Goal: Transaction & Acquisition: Purchase product/service

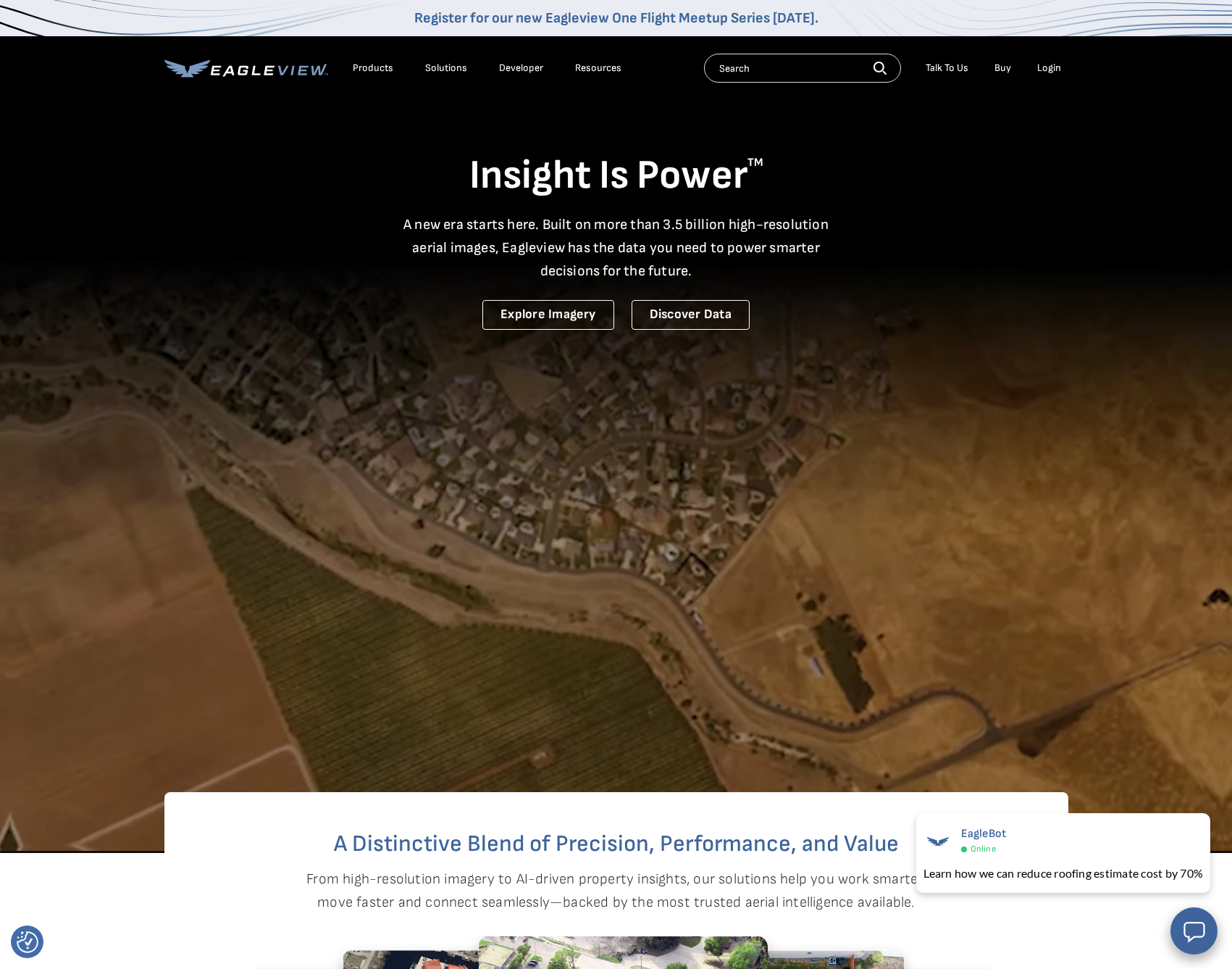
click at [1052, 69] on div "Login" at bounding box center [1049, 68] width 24 height 13
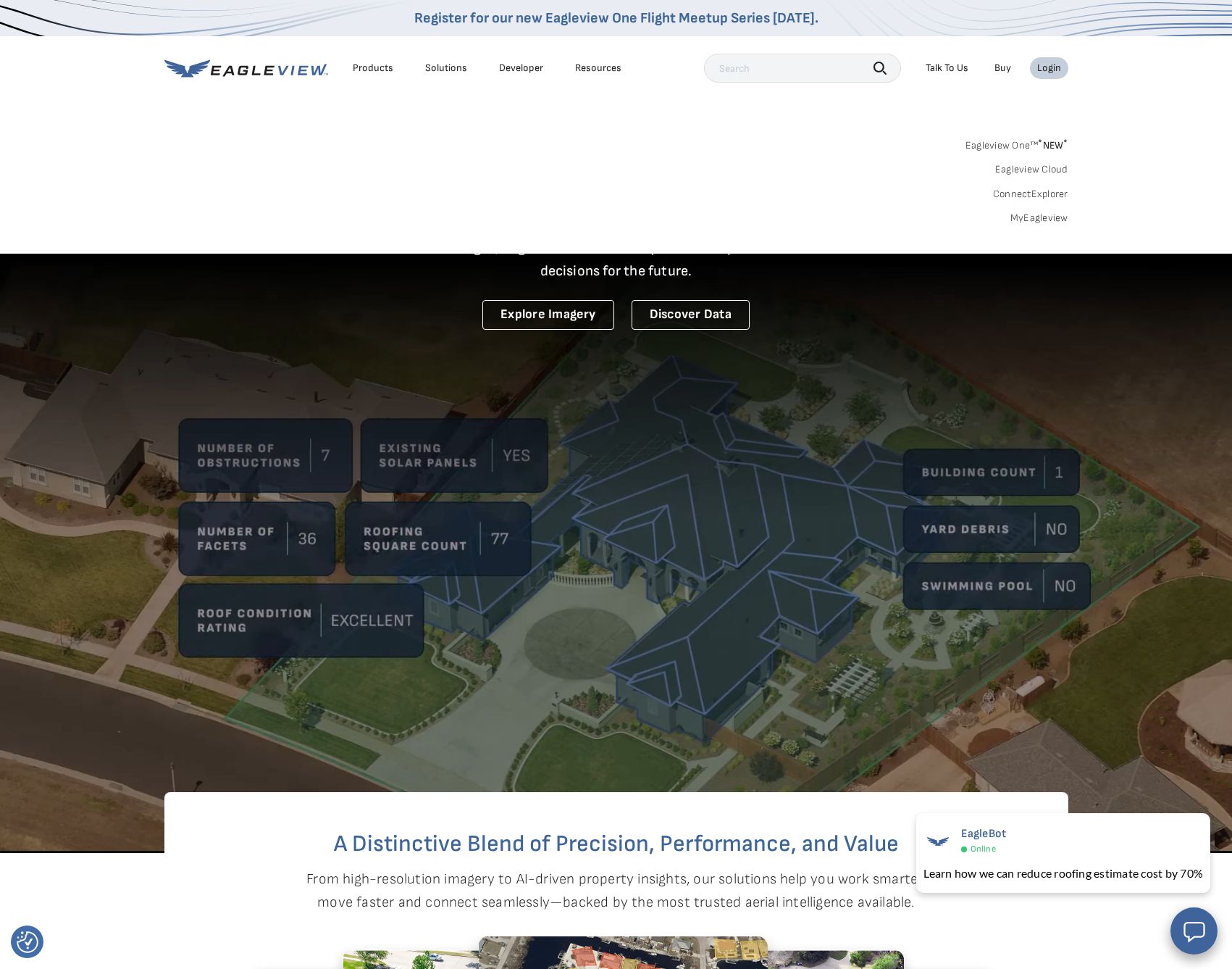
click at [1057, 213] on link "MyEagleview" at bounding box center [1040, 218] width 58 height 13
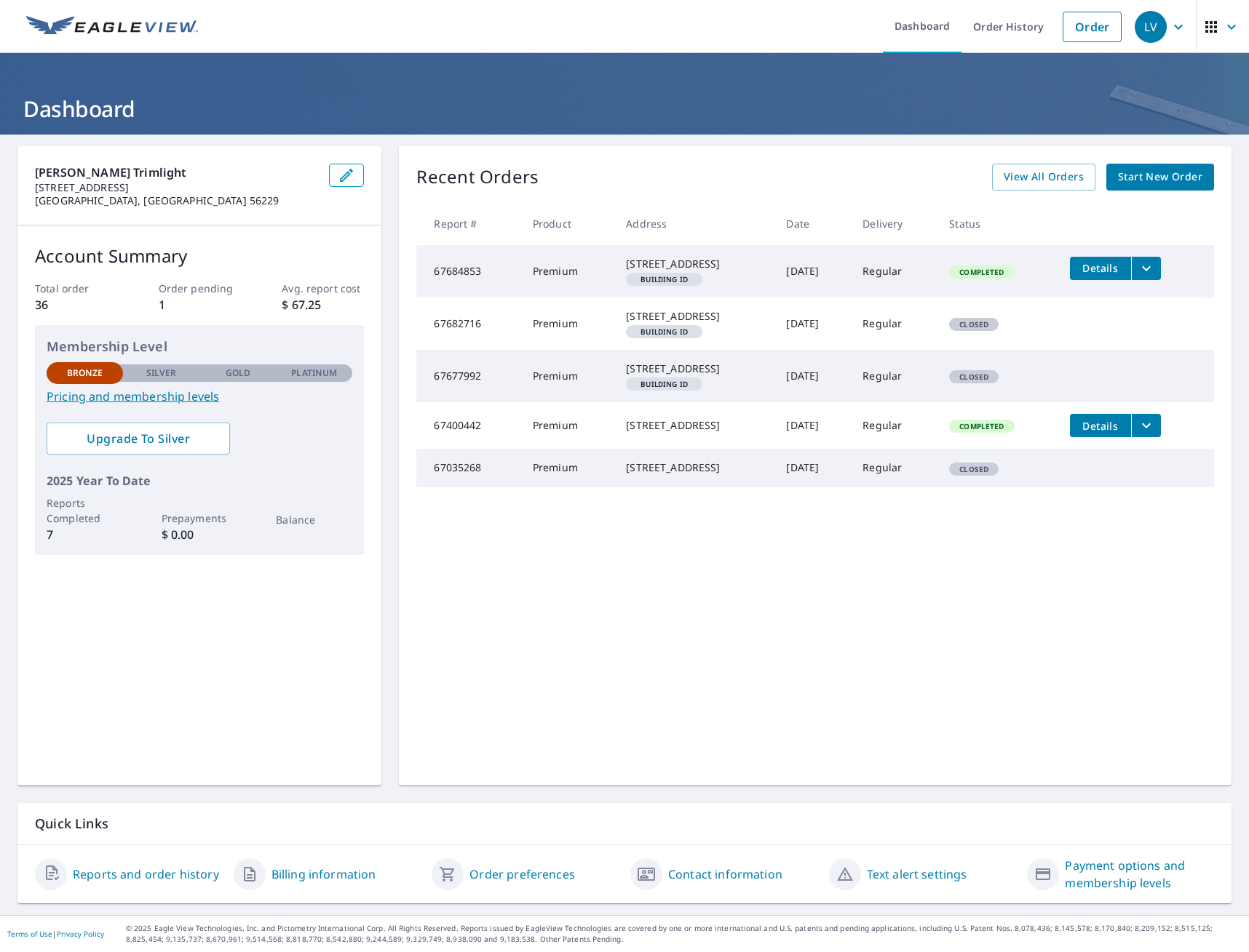
click at [1170, 178] on span "Start New Order" at bounding box center [1160, 177] width 84 height 19
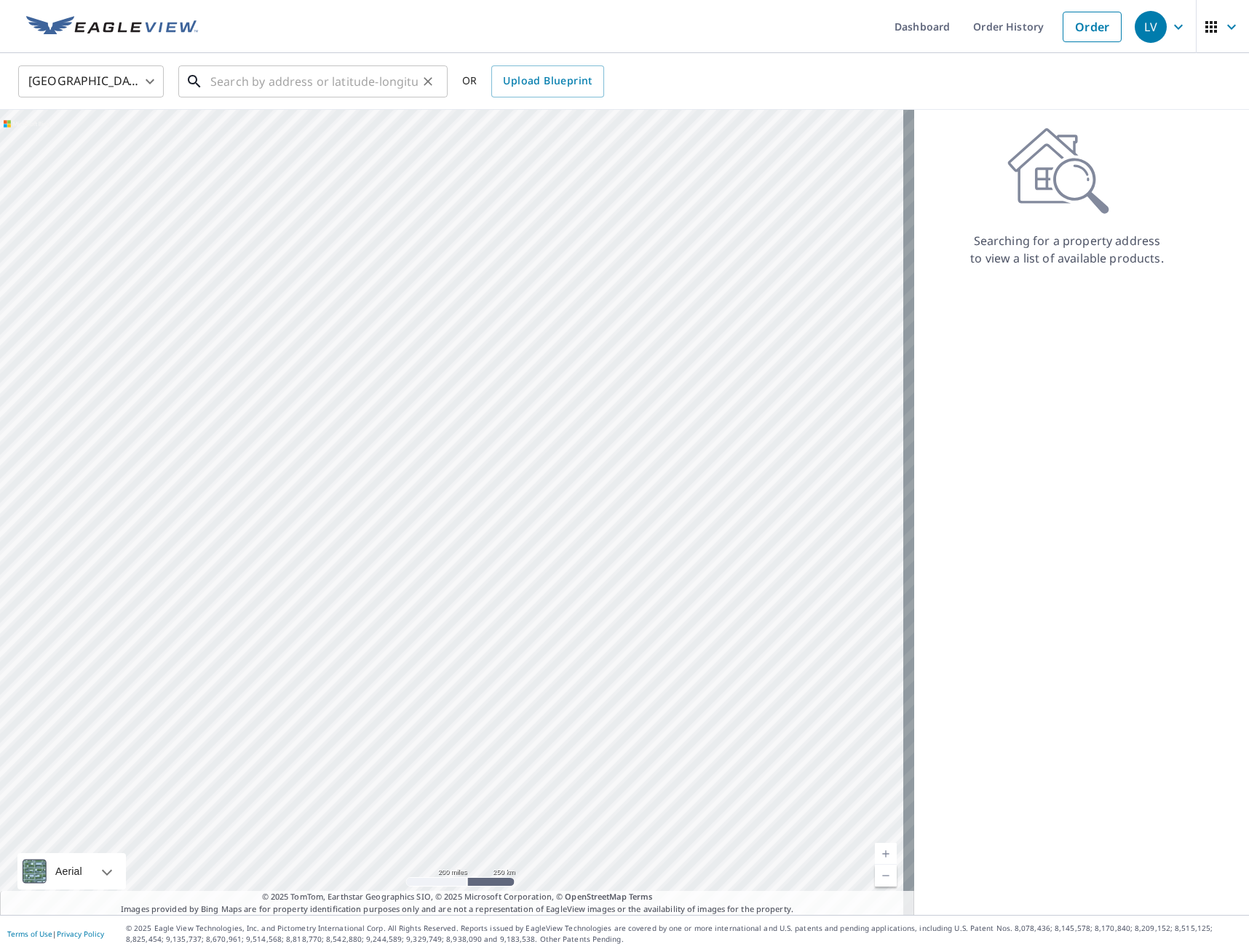
click at [366, 76] on input "text" at bounding box center [314, 81] width 207 height 41
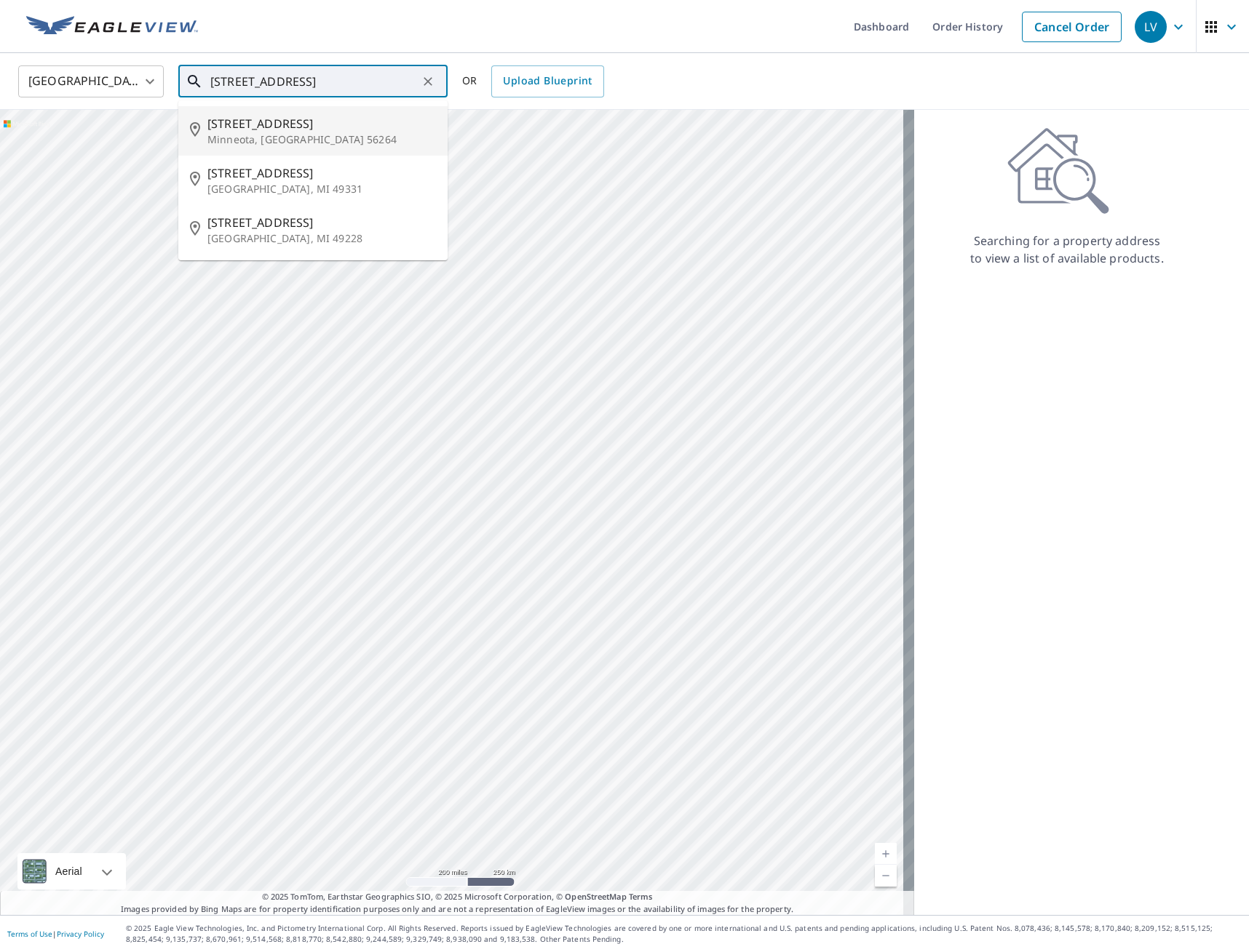
click at [309, 123] on span "403 N Monroe St" at bounding box center [321, 124] width 228 height 18
type input "403 N Monroe St Minneota, MN 56264"
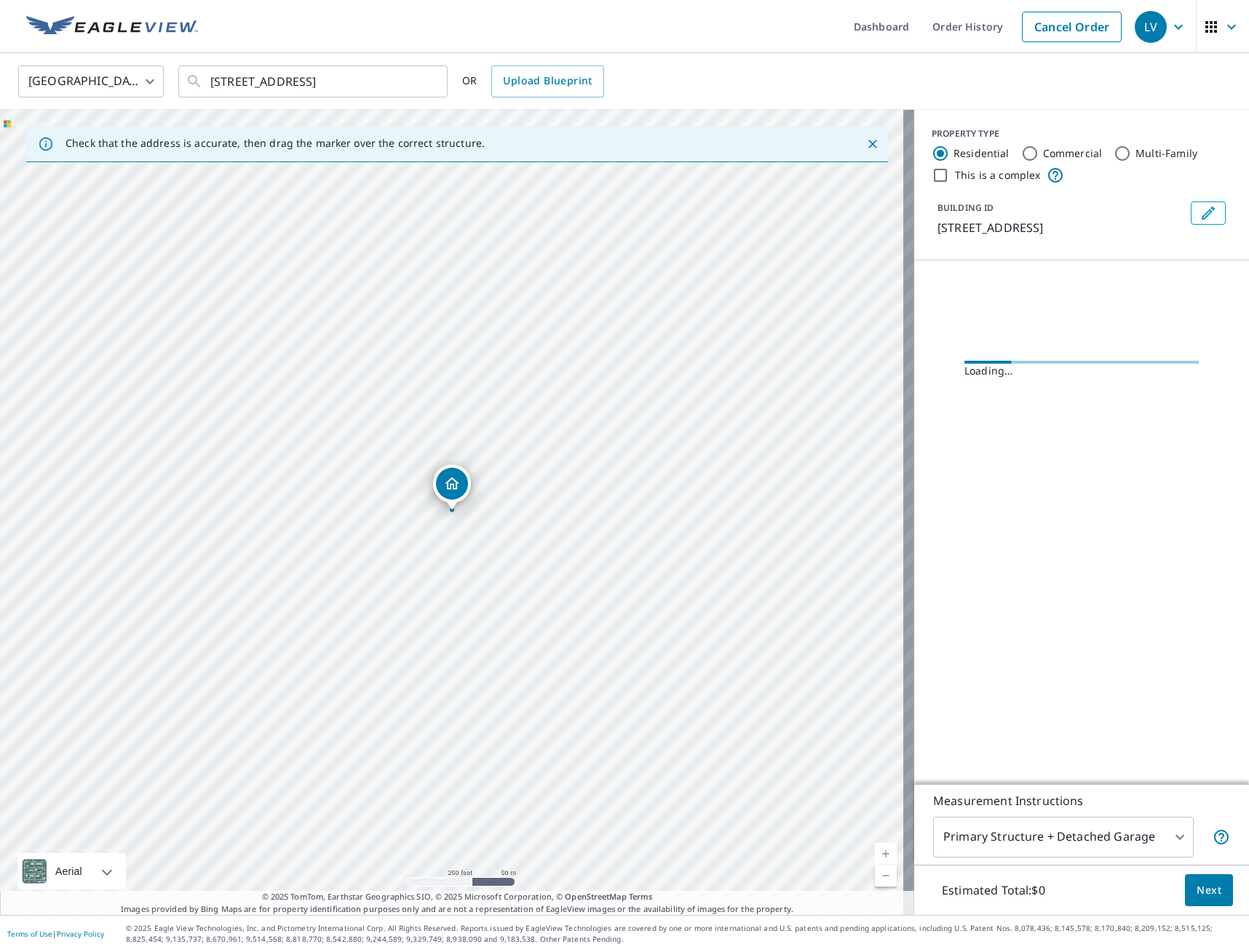
click at [886, 856] on div "403 N Monroe St Minneota, MN 56264" at bounding box center [457, 512] width 914 height 805
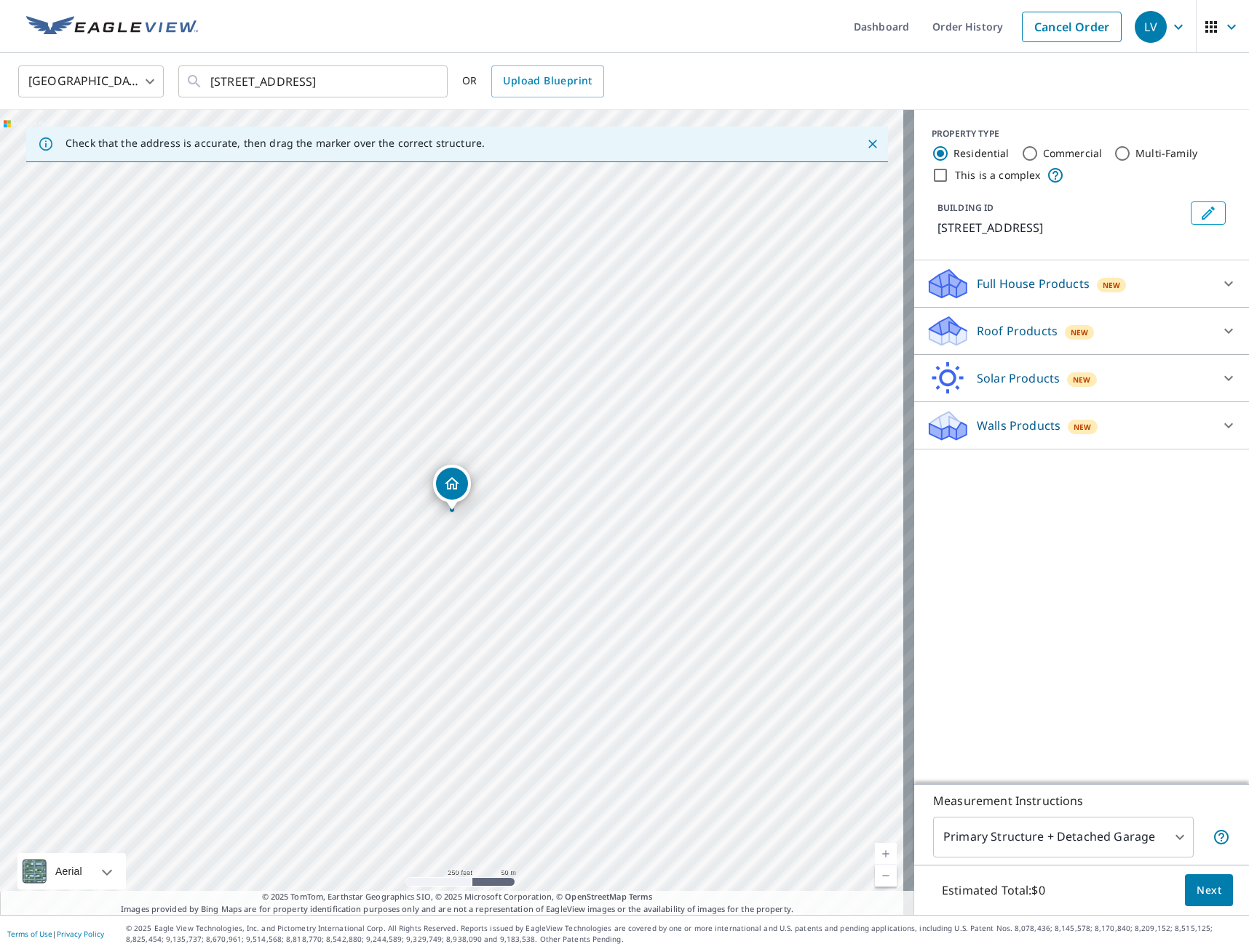
click at [875, 856] on link "Current Level 17, Zoom In" at bounding box center [885, 854] width 22 height 22
click at [875, 856] on link "Current Level 18, Zoom In" at bounding box center [885, 854] width 22 height 22
click at [875, 856] on link "Current Level 19, Zoom In" at bounding box center [885, 854] width 22 height 22
drag, startPoint x: 456, startPoint y: 482, endPoint x: 422, endPoint y: 484, distance: 34.1
click at [877, 877] on link "Current Level 20, Zoom Out" at bounding box center [885, 875] width 22 height 22
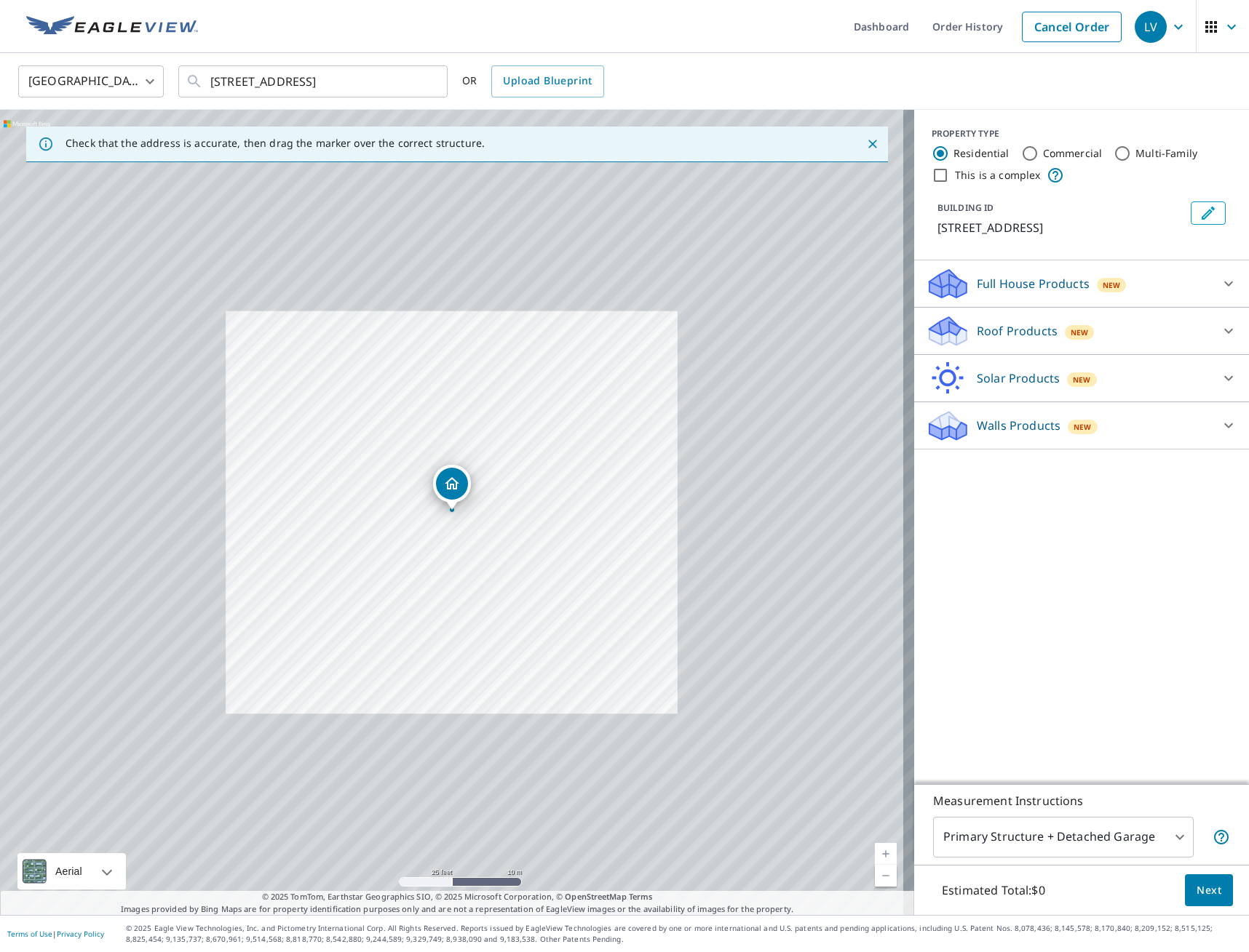
click at [877, 877] on link "Current Level 20, Zoom Out" at bounding box center [885, 875] width 22 height 22
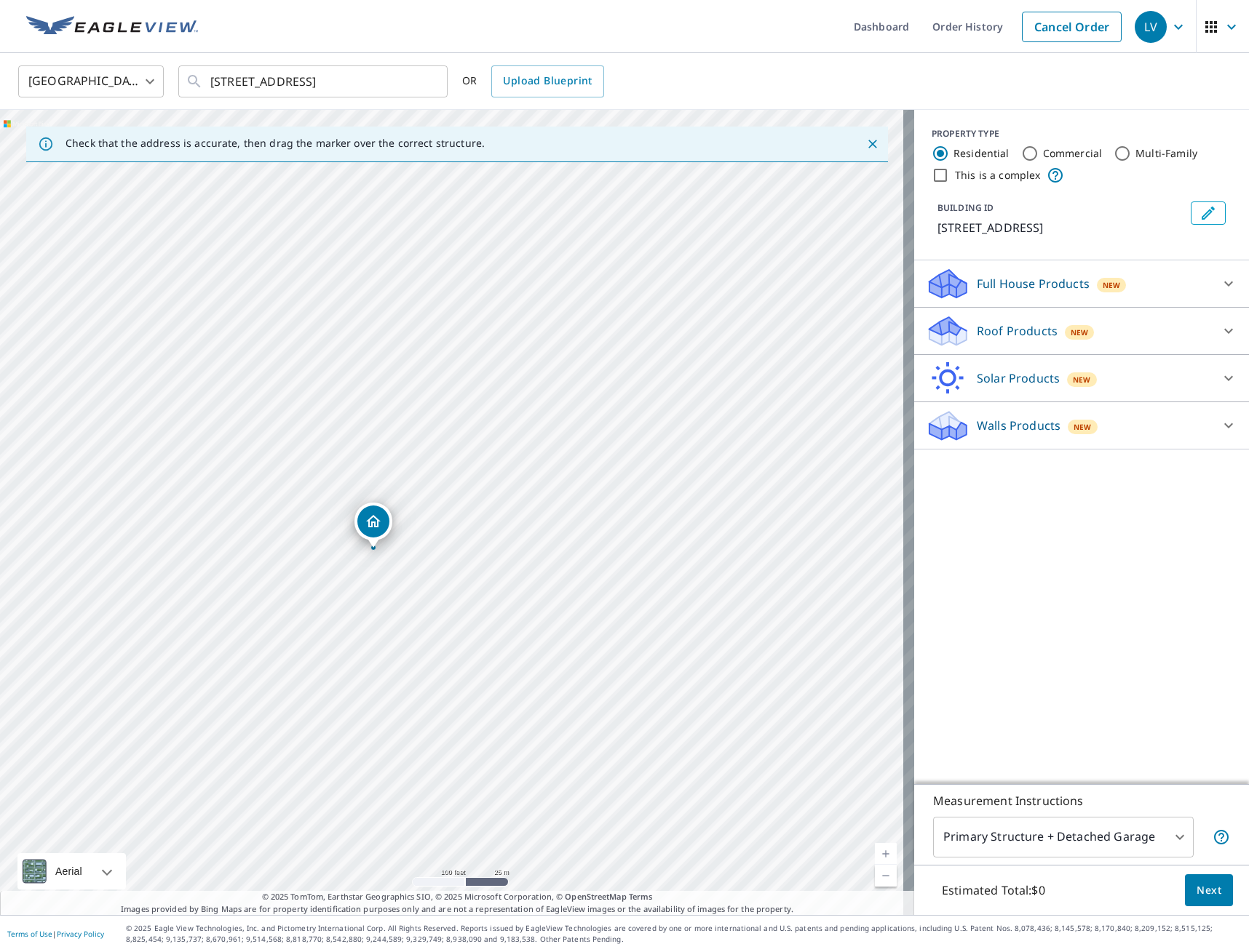
drag, startPoint x: 731, startPoint y: 323, endPoint x: 652, endPoint y: 362, distance: 88.1
click at [652, 362] on div "401 N Monroe St Minneota, MN 56264" at bounding box center [457, 512] width 914 height 805
click at [1211, 326] on div at bounding box center [1228, 330] width 35 height 35
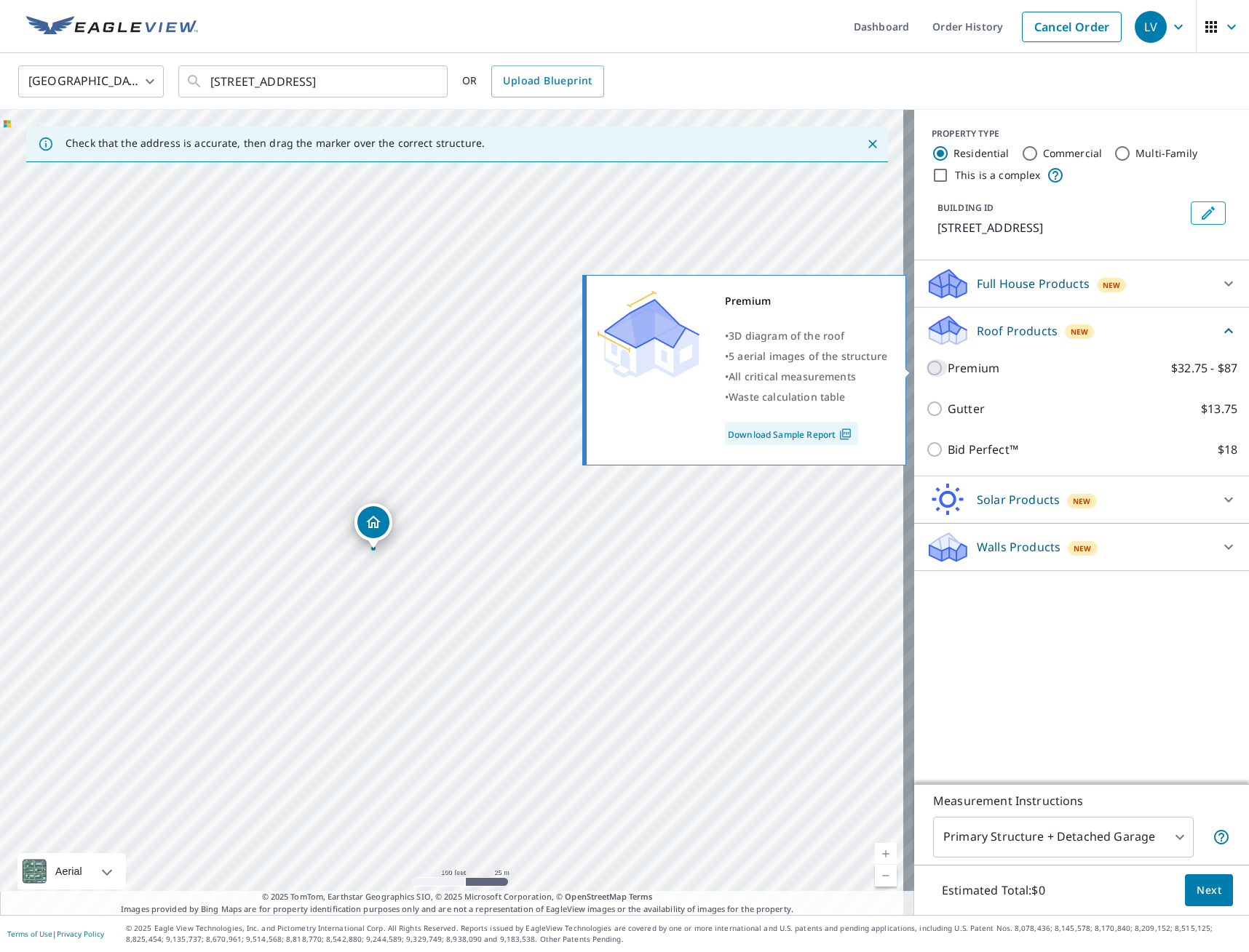
click at [926, 365] on input "Premium $32.75 - $87" at bounding box center [937, 368] width 22 height 18
checkbox input "true"
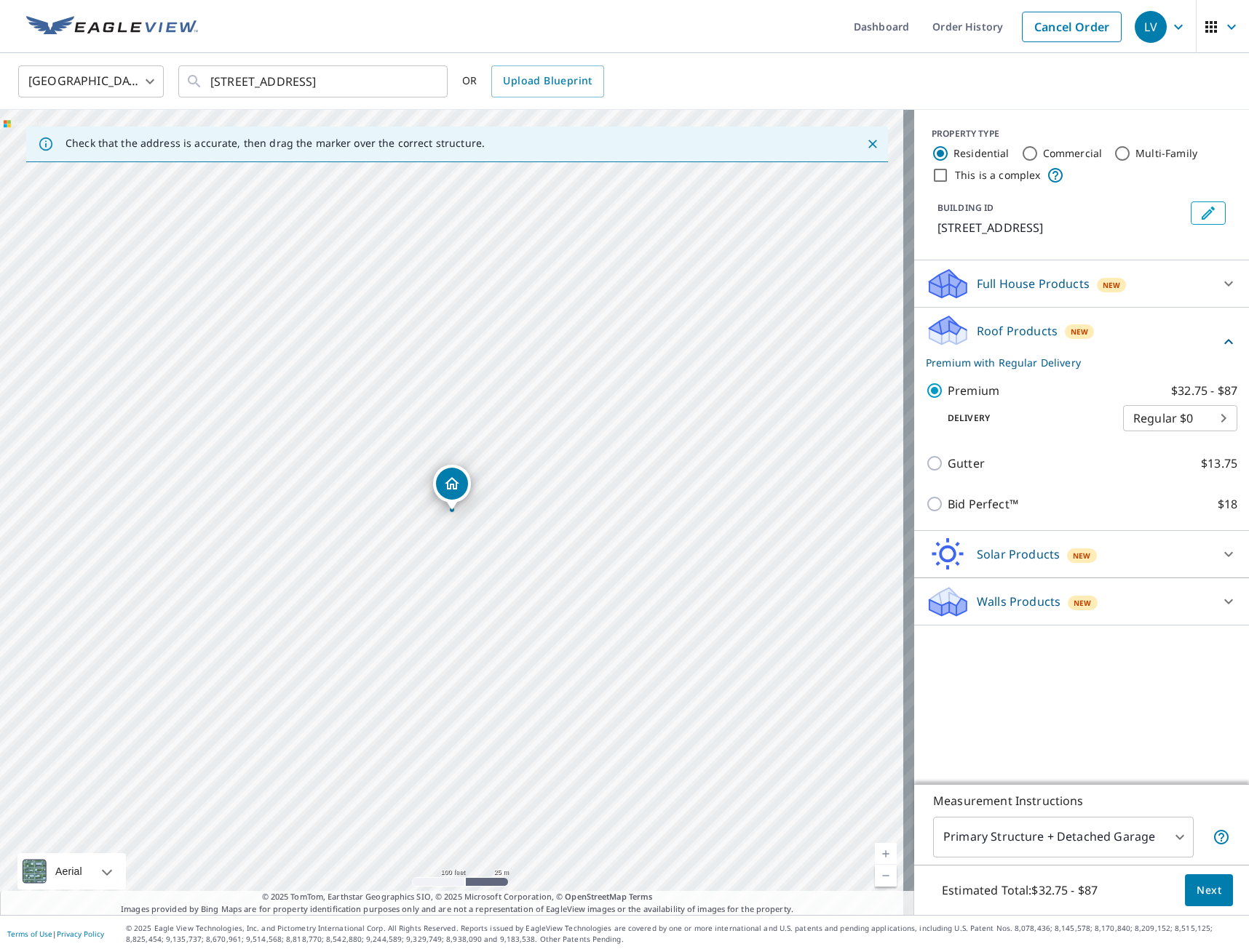
click at [1200, 889] on span "Next" at bounding box center [1208, 890] width 25 height 19
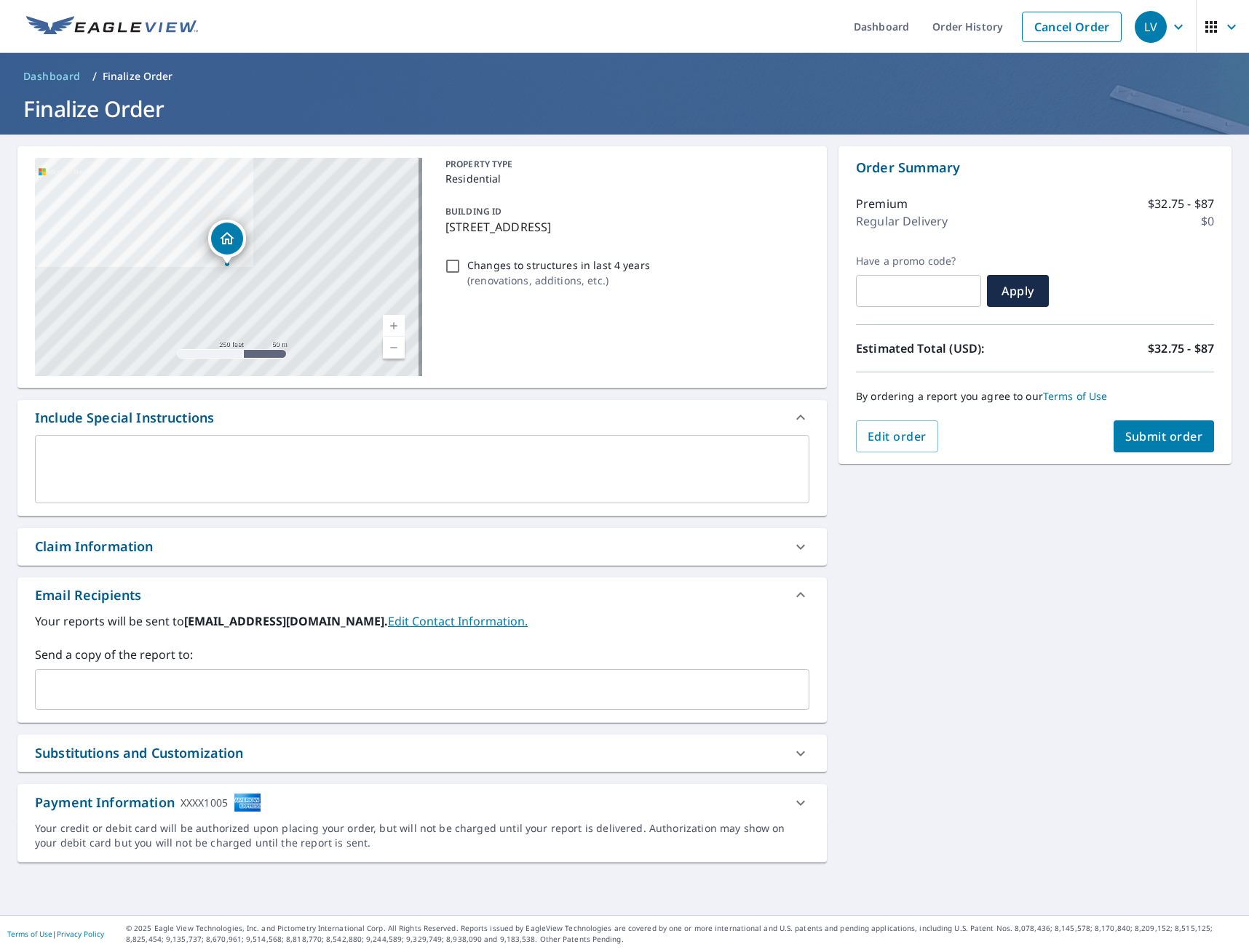
click at [1155, 440] on span "Submit order" at bounding box center [1164, 436] width 78 height 16
